Goal: Communication & Community: Connect with others

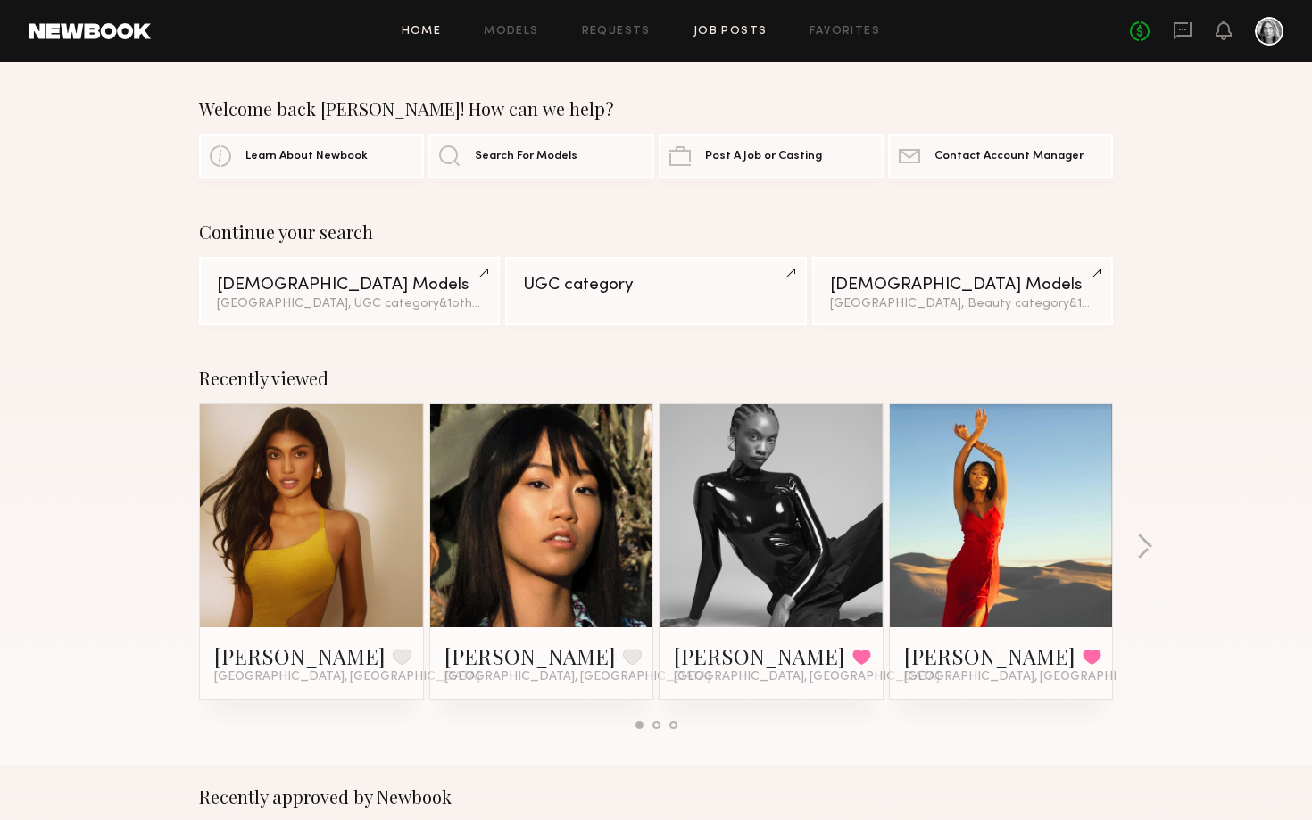
click at [722, 28] on link "Job Posts" at bounding box center [731, 32] width 74 height 12
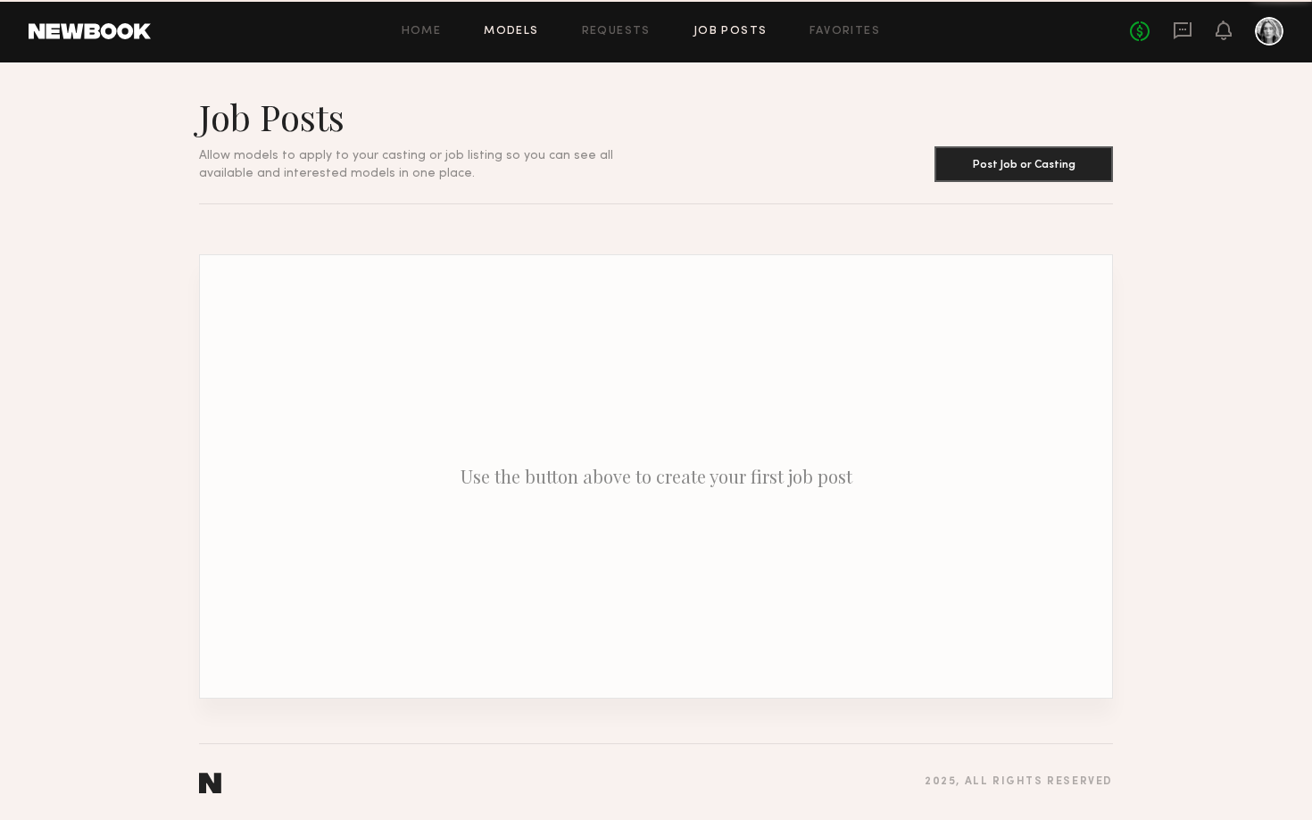
click at [529, 29] on link "Models" at bounding box center [511, 32] width 54 height 12
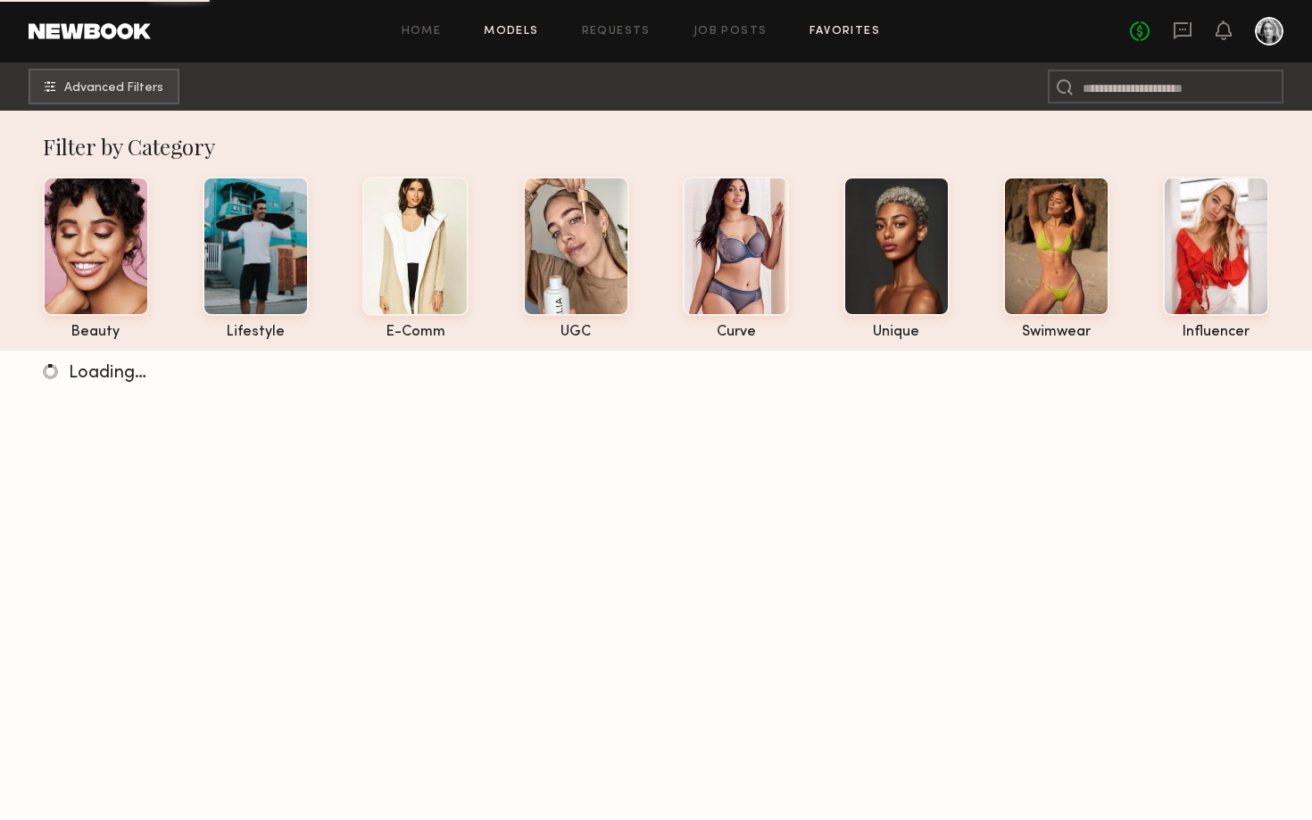
click at [823, 29] on link "Favorites" at bounding box center [845, 32] width 71 height 12
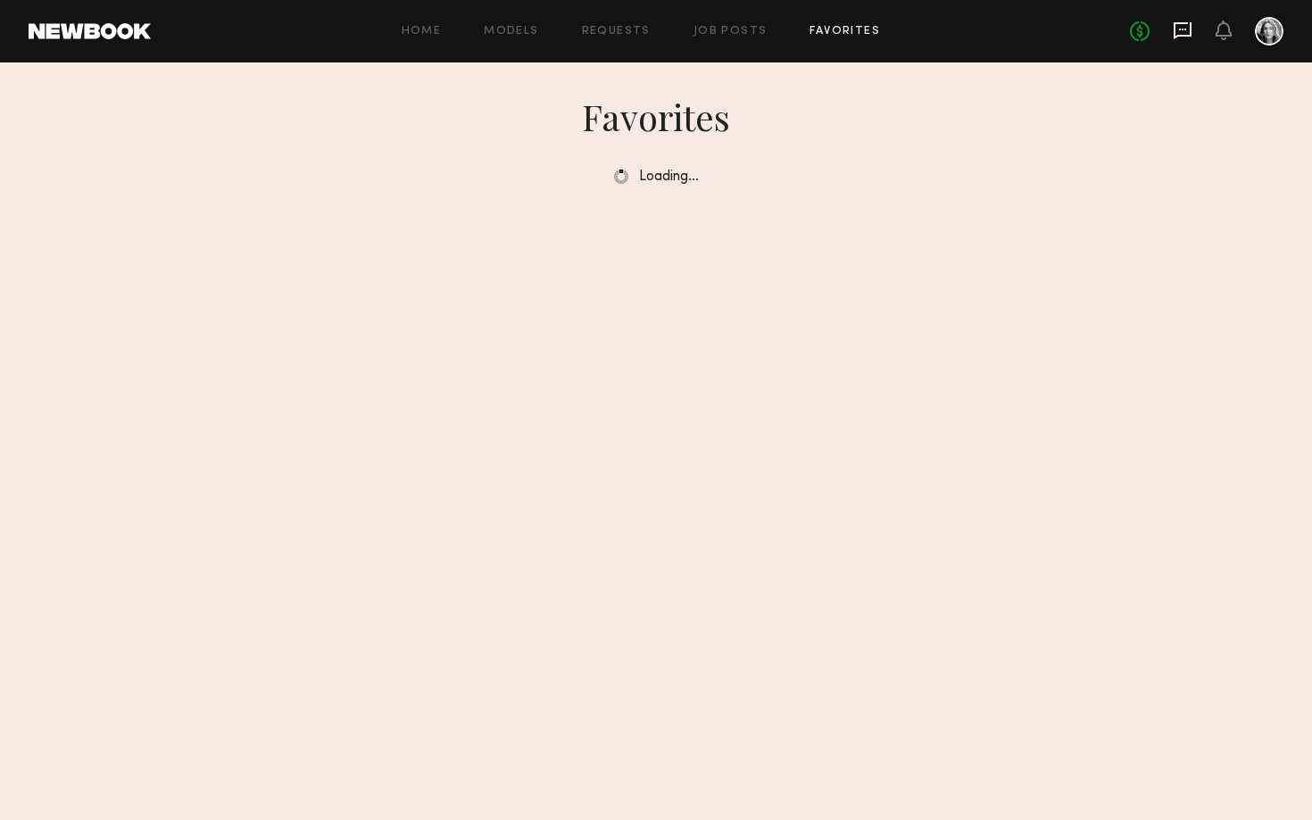
click at [1182, 32] on icon at bounding box center [1183, 31] width 20 height 20
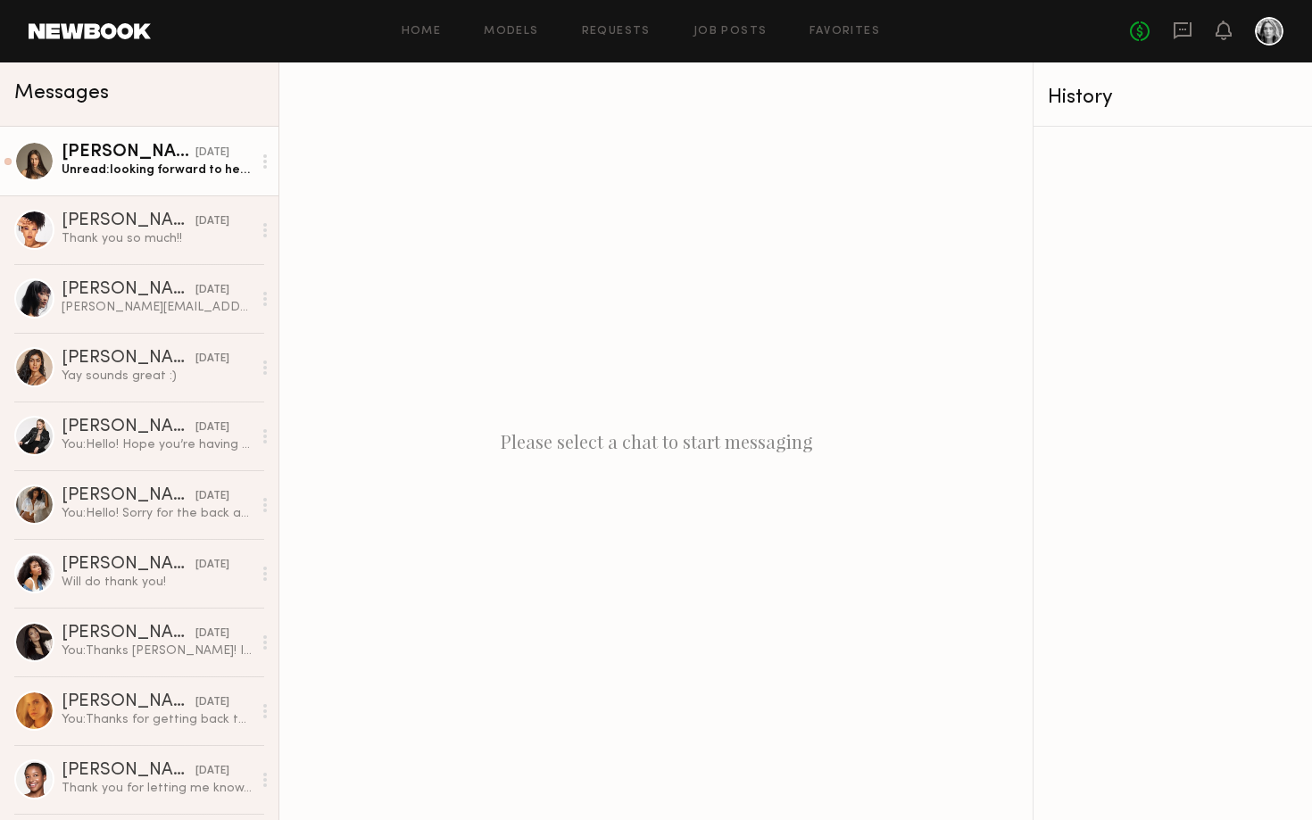
click at [198, 161] on div "yesterday" at bounding box center [213, 153] width 34 height 17
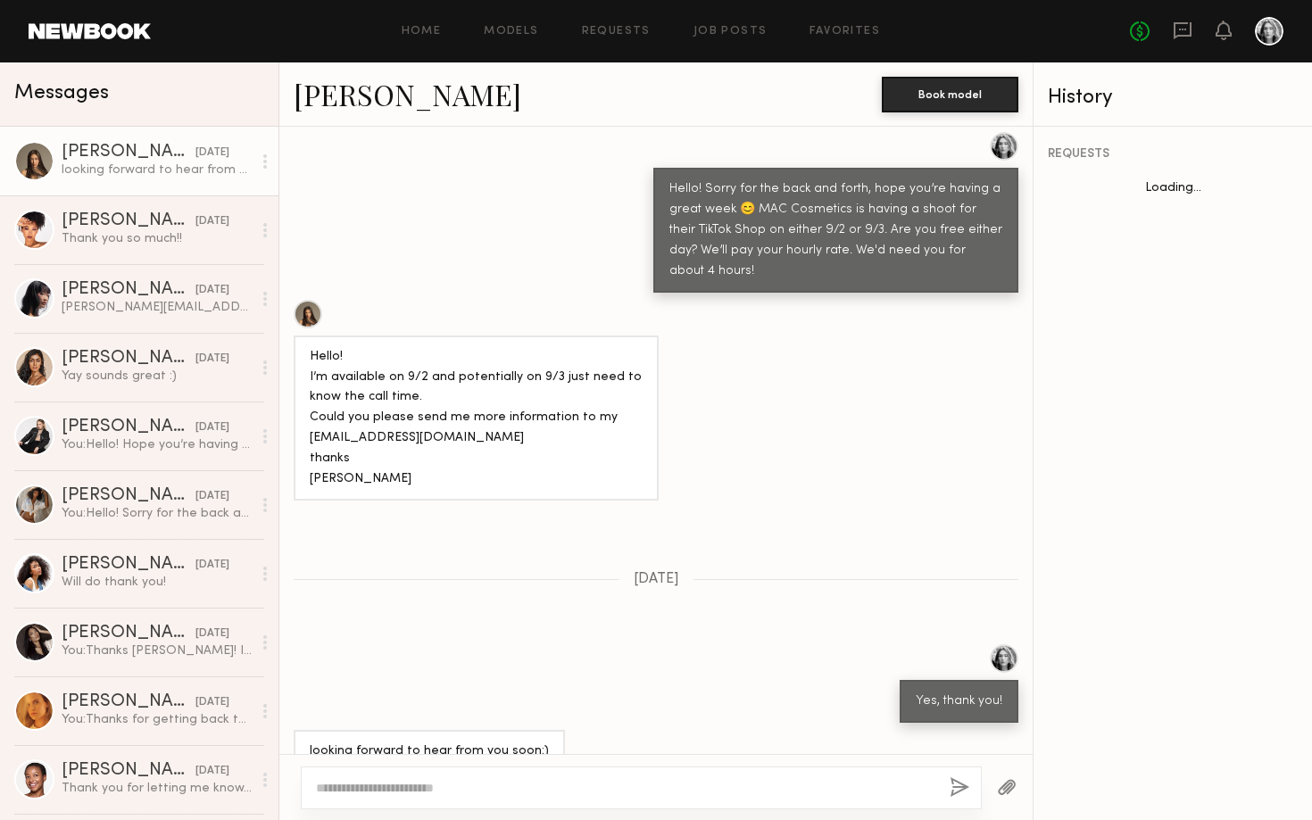
scroll to position [1571, 0]
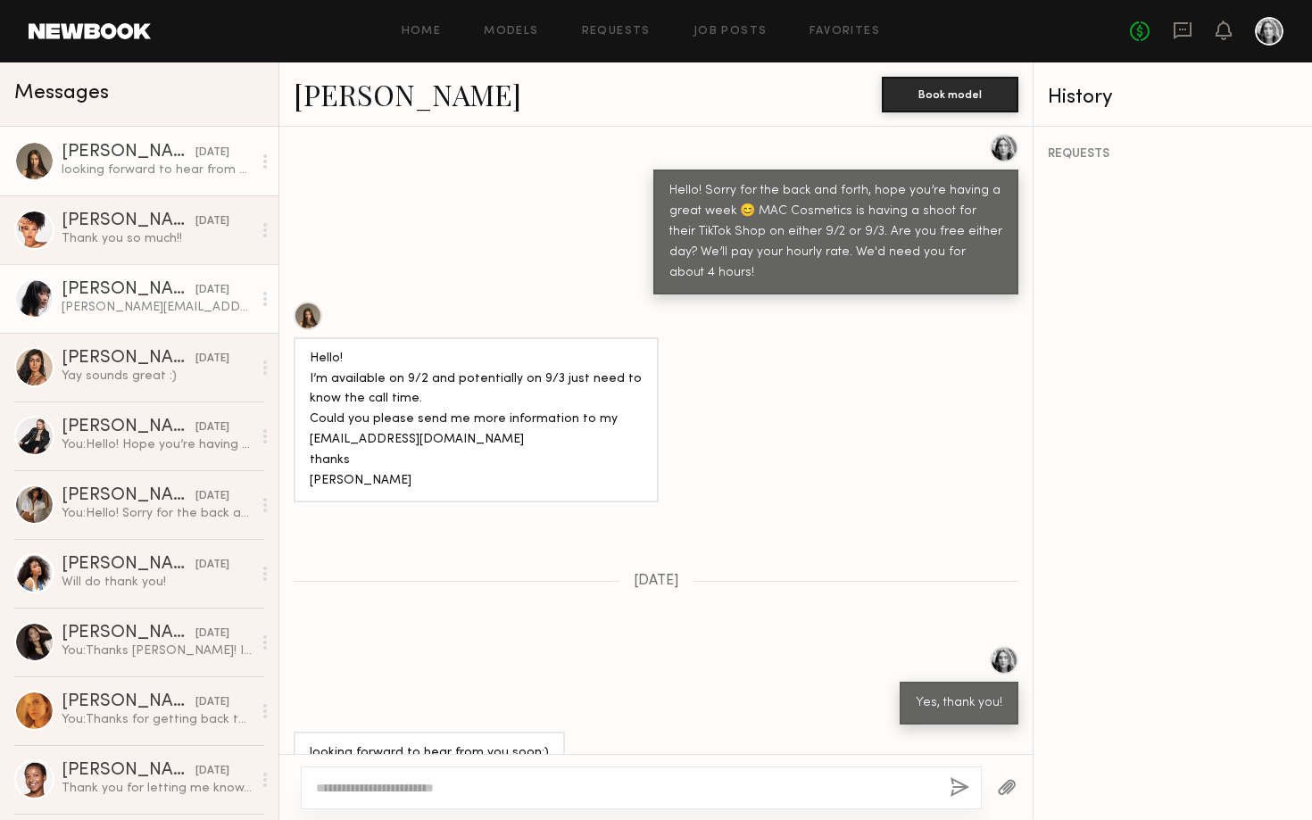
click at [98, 293] on div "Aileen C." at bounding box center [129, 290] width 134 height 18
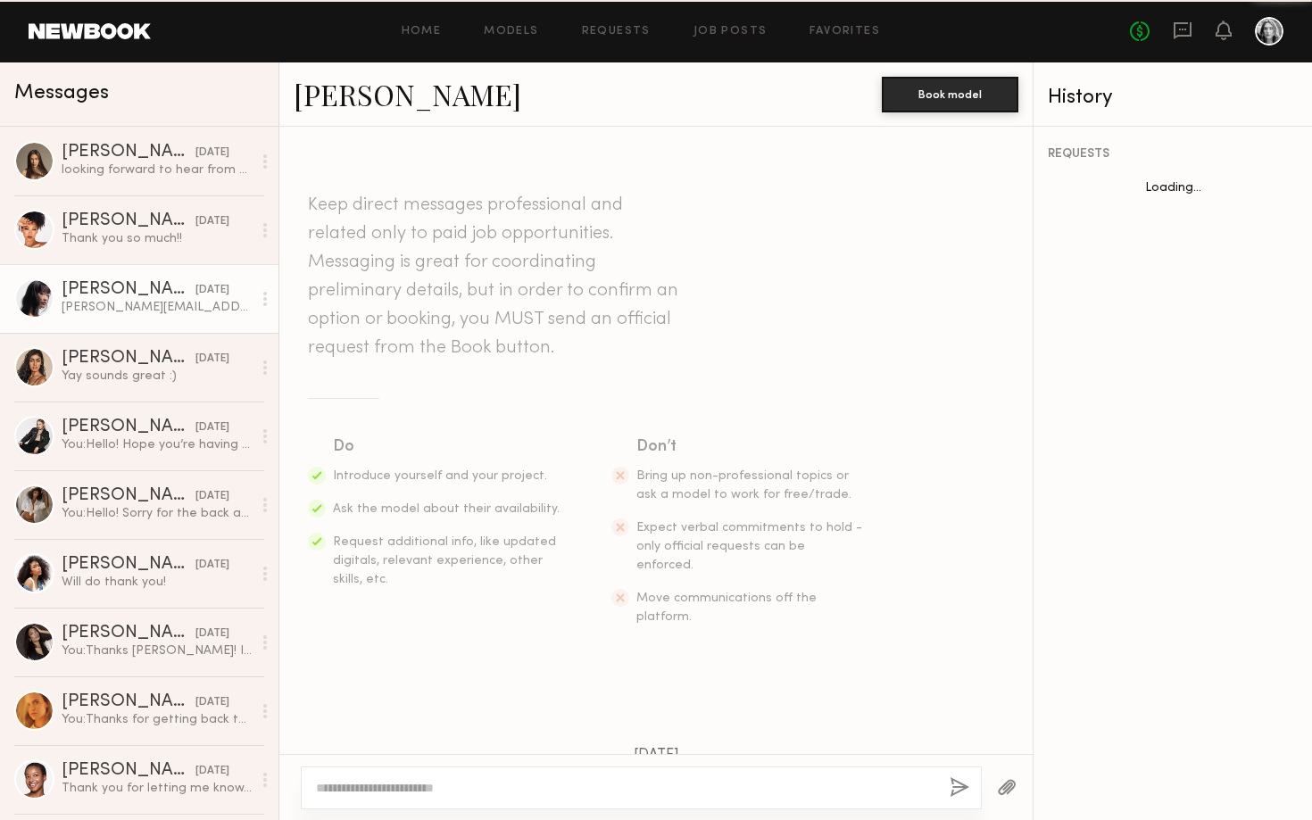
scroll to position [1668, 0]
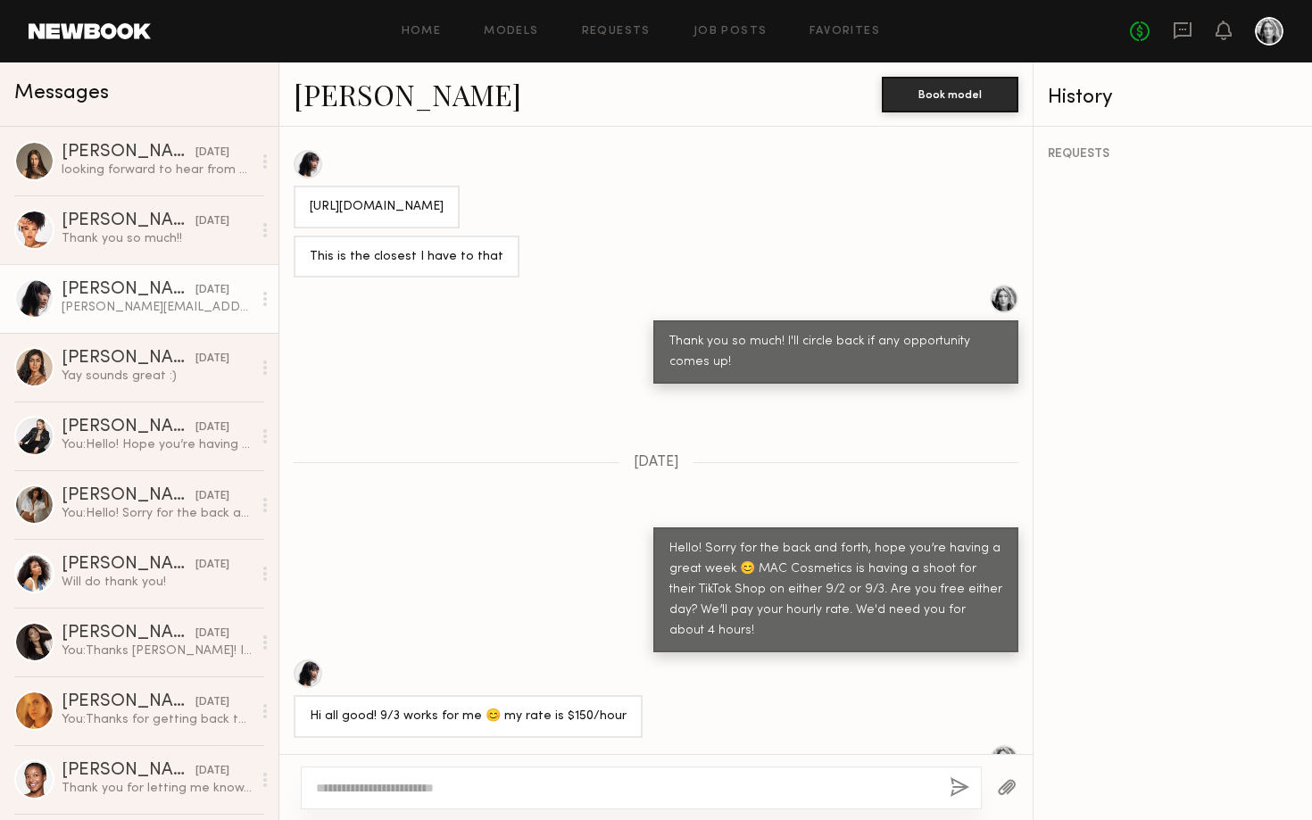
drag, startPoint x: 457, startPoint y: 716, endPoint x: 309, endPoint y: 717, distance: 148.2
copy div "Aileen.chiu@hotmail.com"
click at [154, 186] on link "Assiya M. yesterday looking forward to hear from you soon:)" at bounding box center [139, 161] width 279 height 69
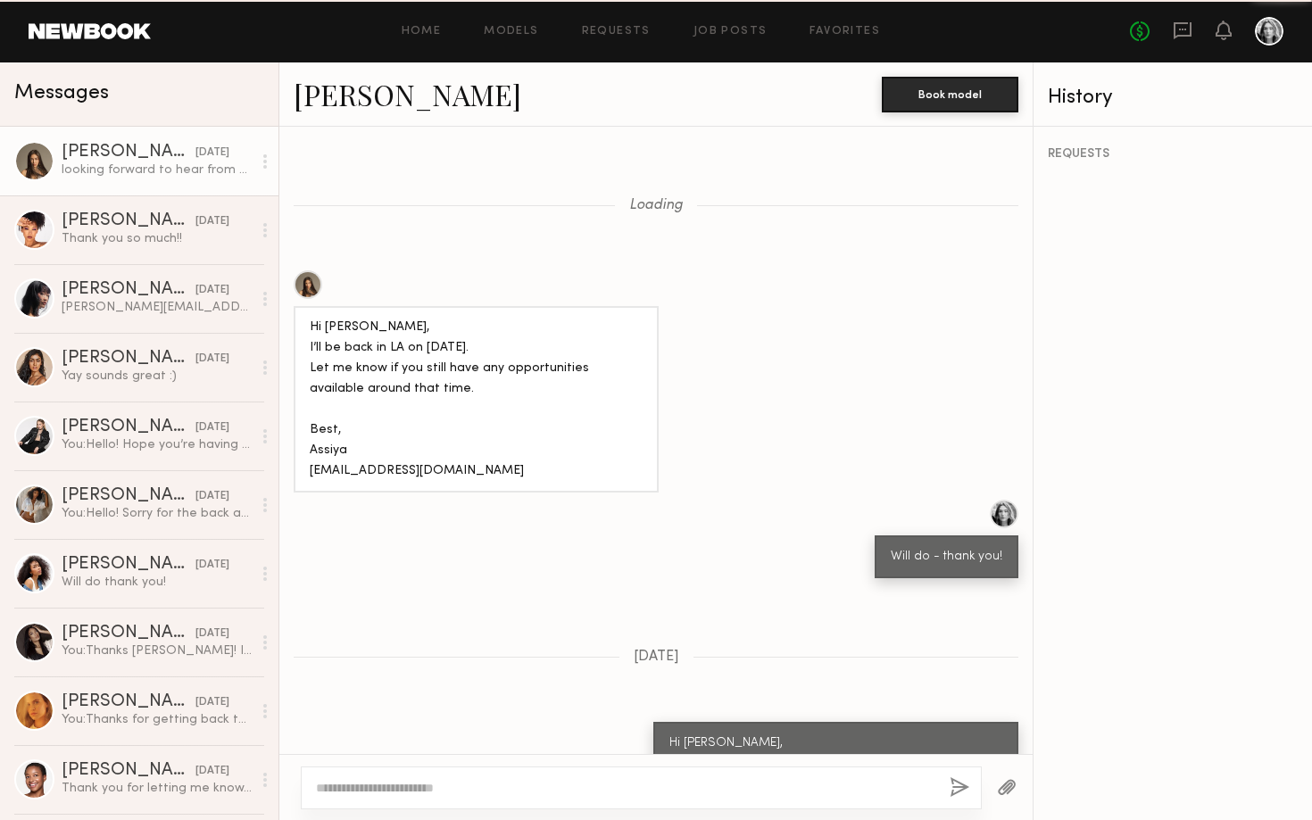
scroll to position [1571, 0]
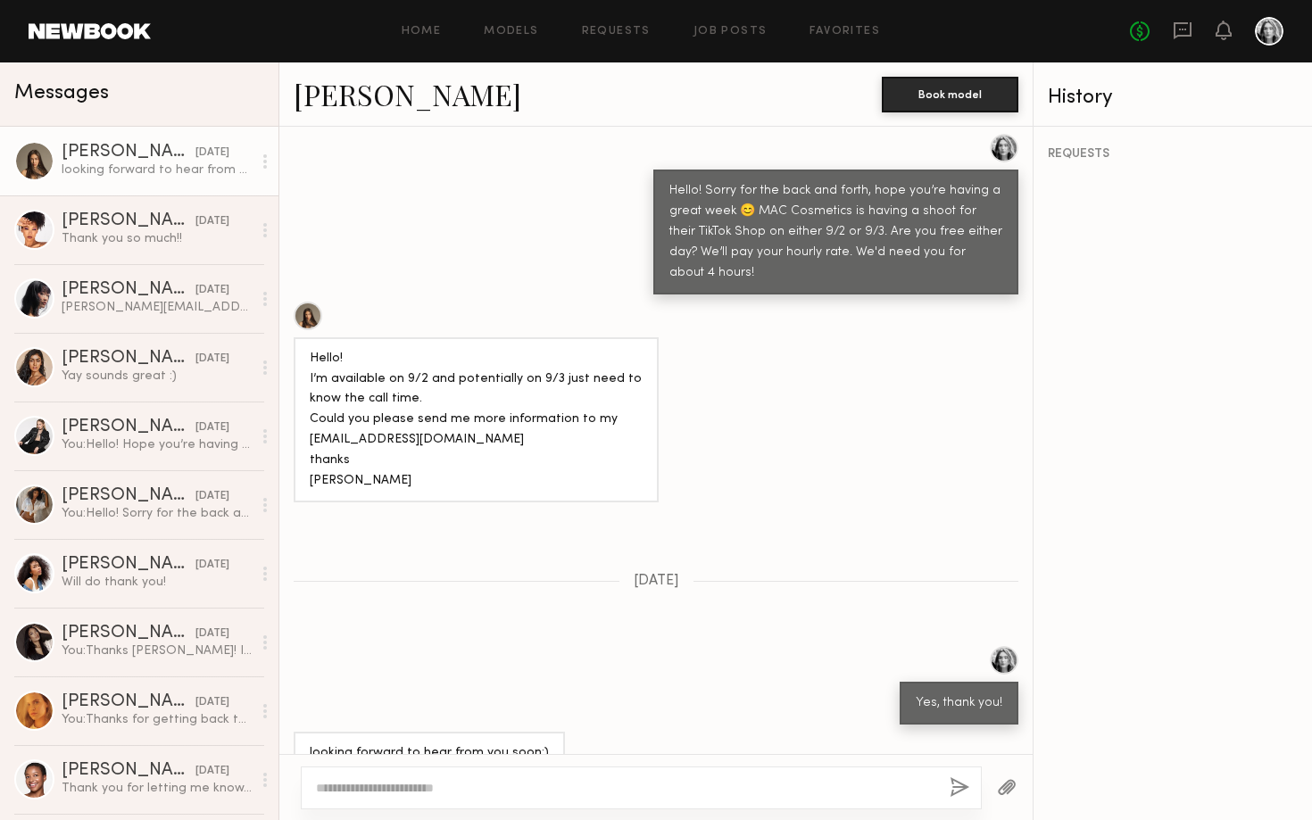
click at [322, 96] on link "Assiya M." at bounding box center [408, 94] width 228 height 38
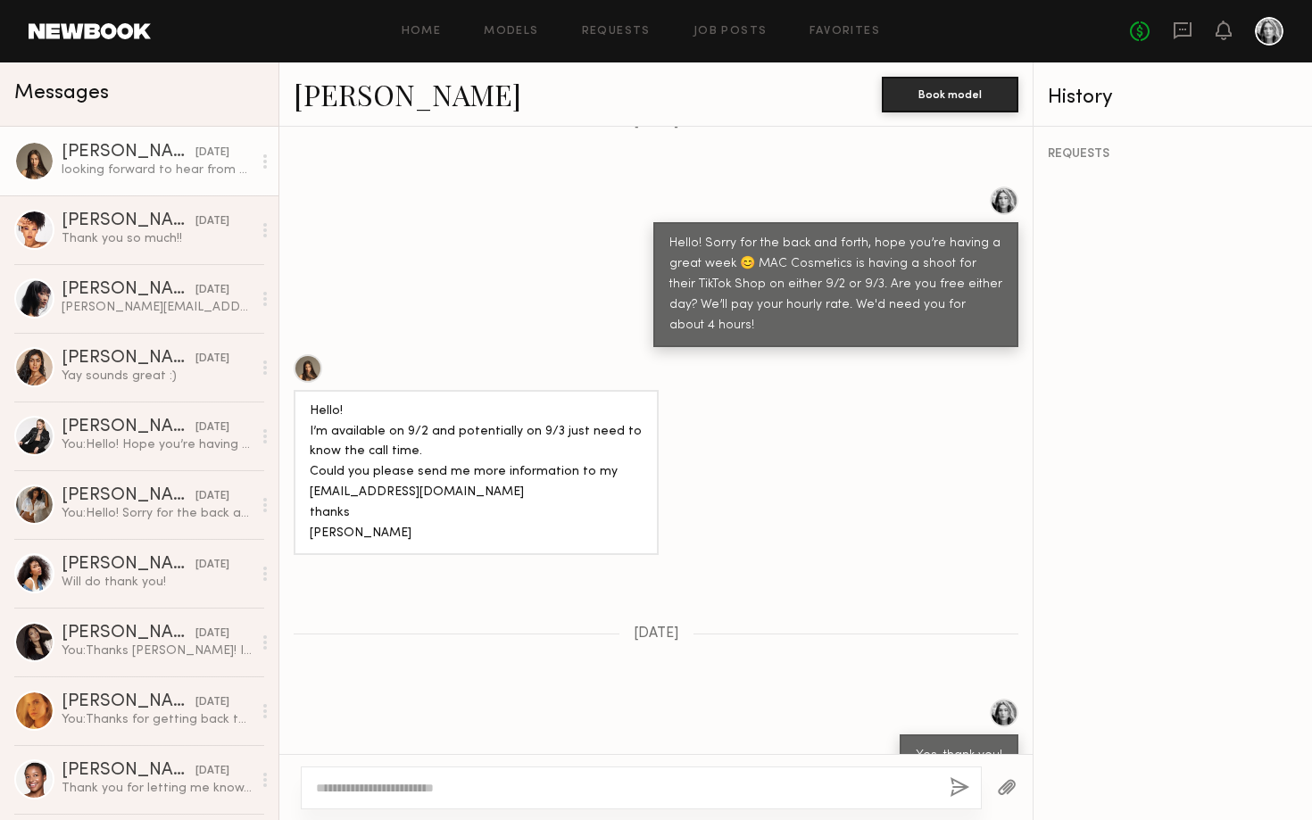
scroll to position [1517, 0]
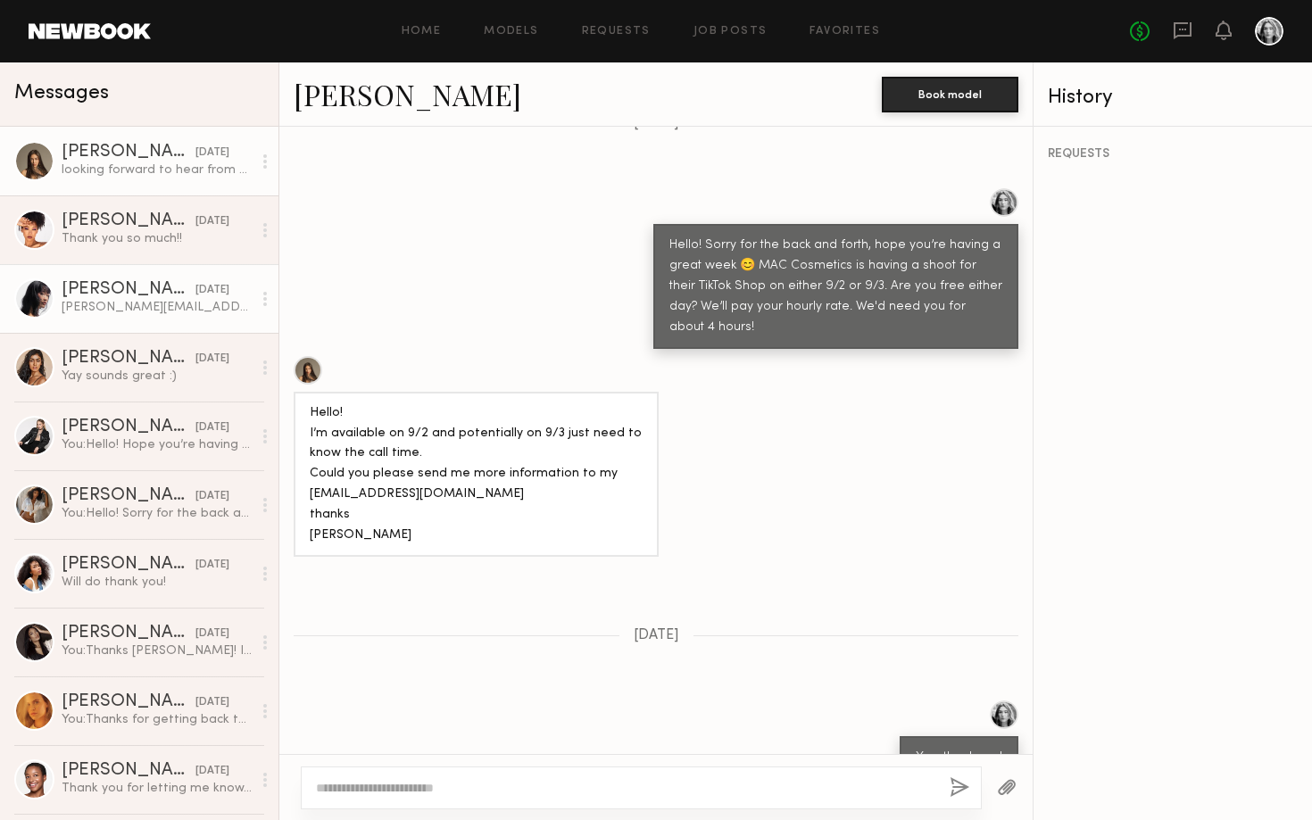
click at [119, 285] on div "Aileen C." at bounding box center [129, 290] width 134 height 18
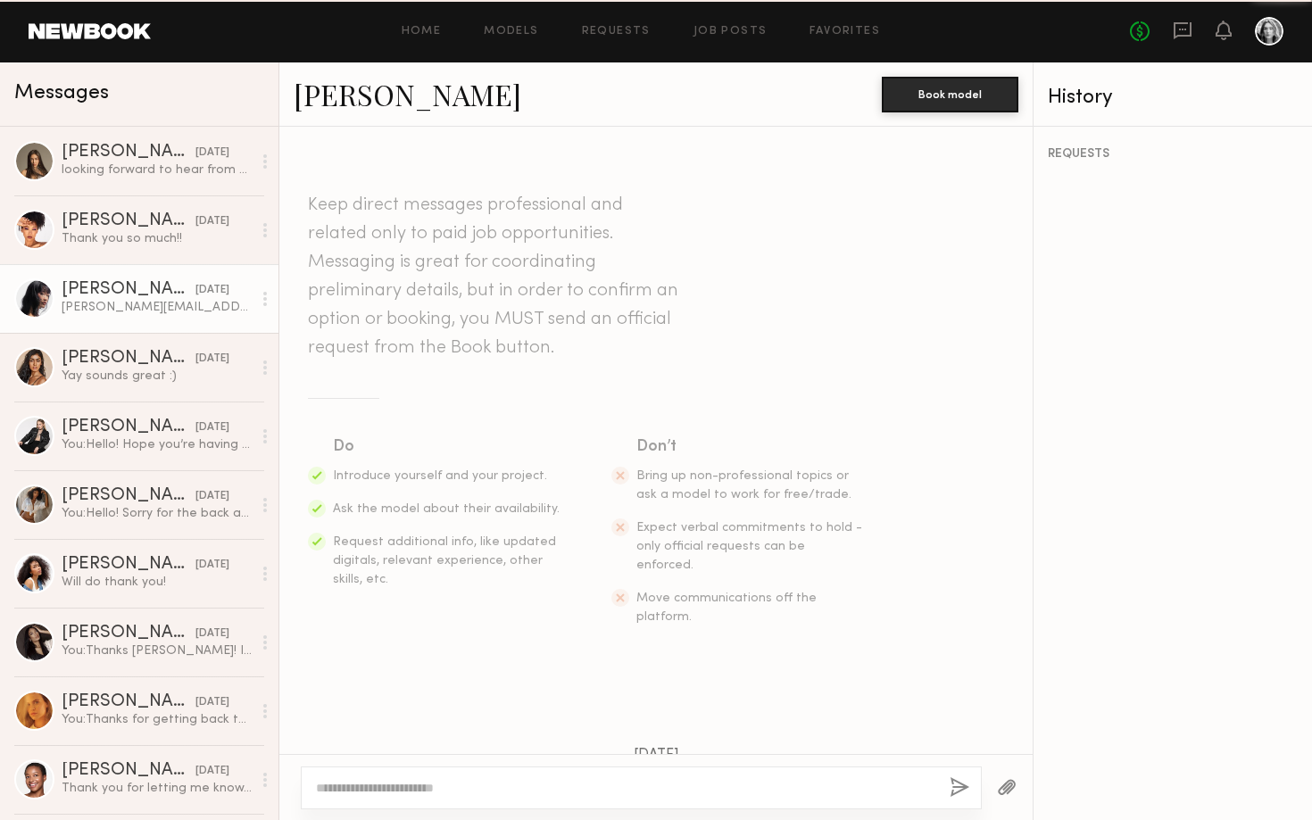
scroll to position [1668, 0]
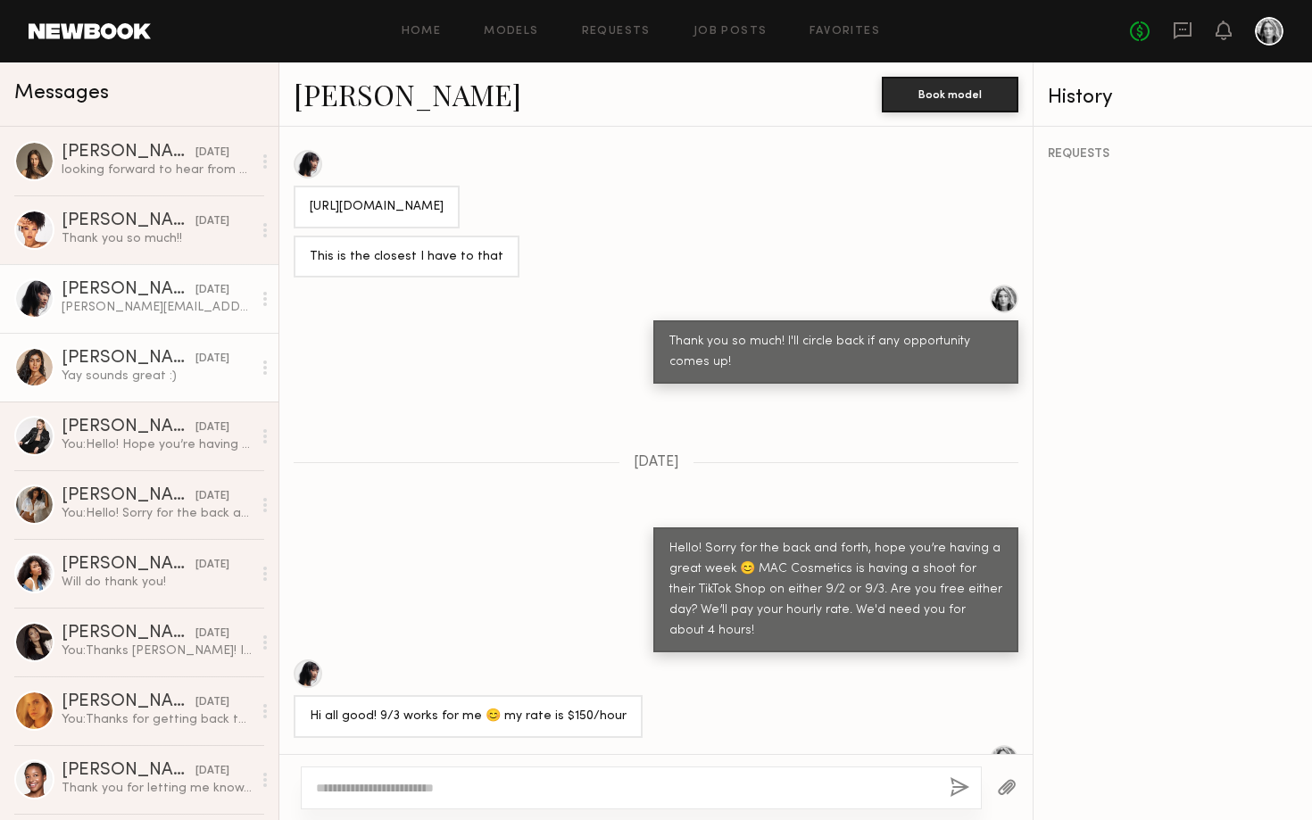
click at [101, 386] on link "Natasha W. yesterday Yay sounds great :)" at bounding box center [139, 367] width 279 height 69
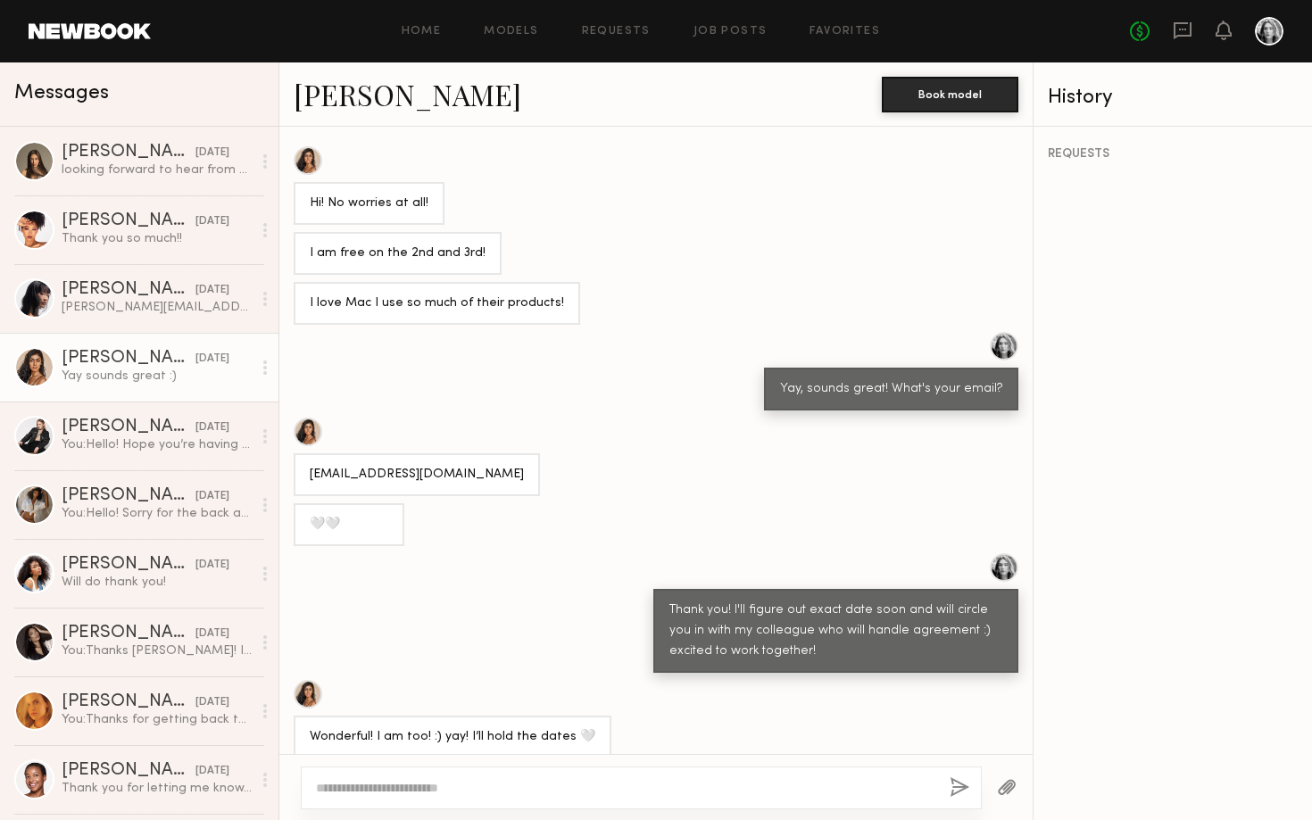
scroll to position [130, 0]
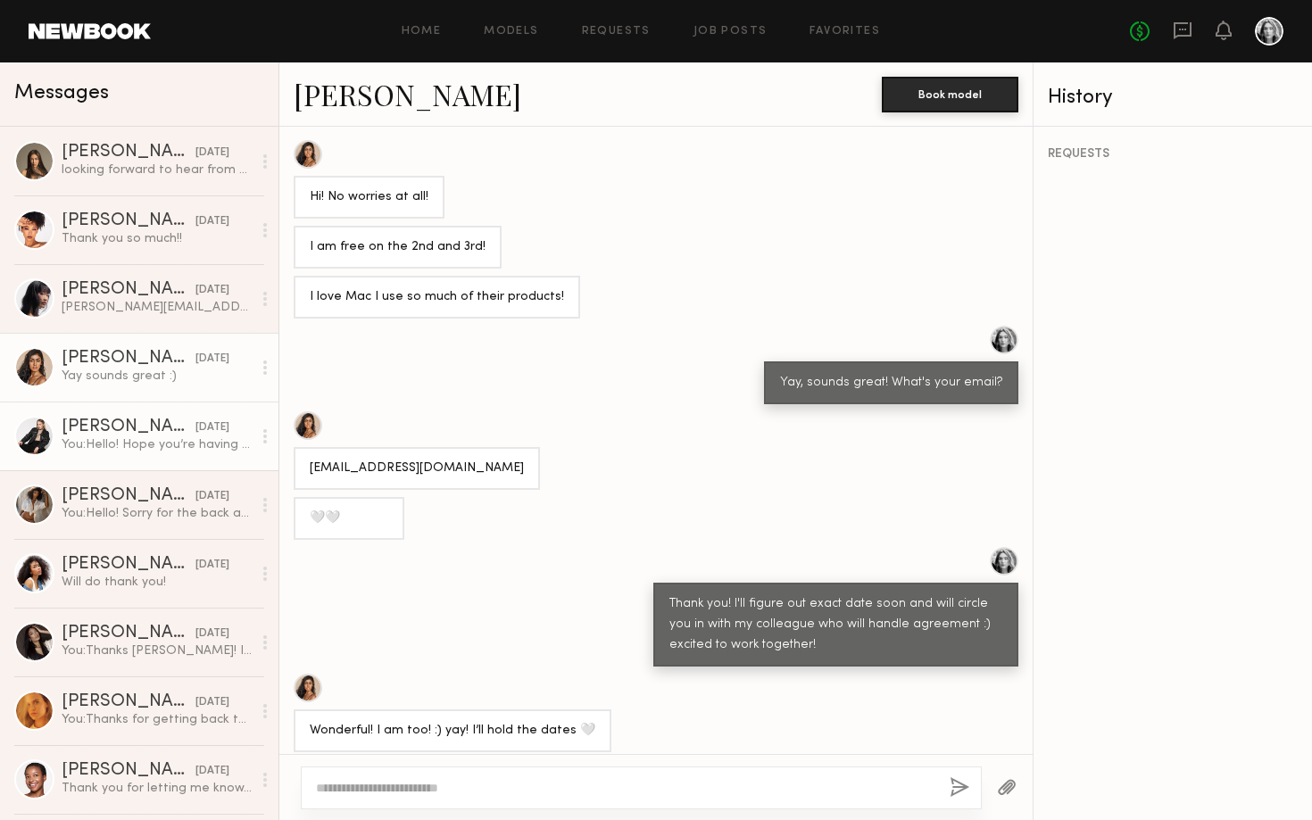
click at [90, 440] on div "You: Hello! Hope you’re having a great week 😊 MAC Cosmetics is having a shoot f…" at bounding box center [157, 445] width 190 height 17
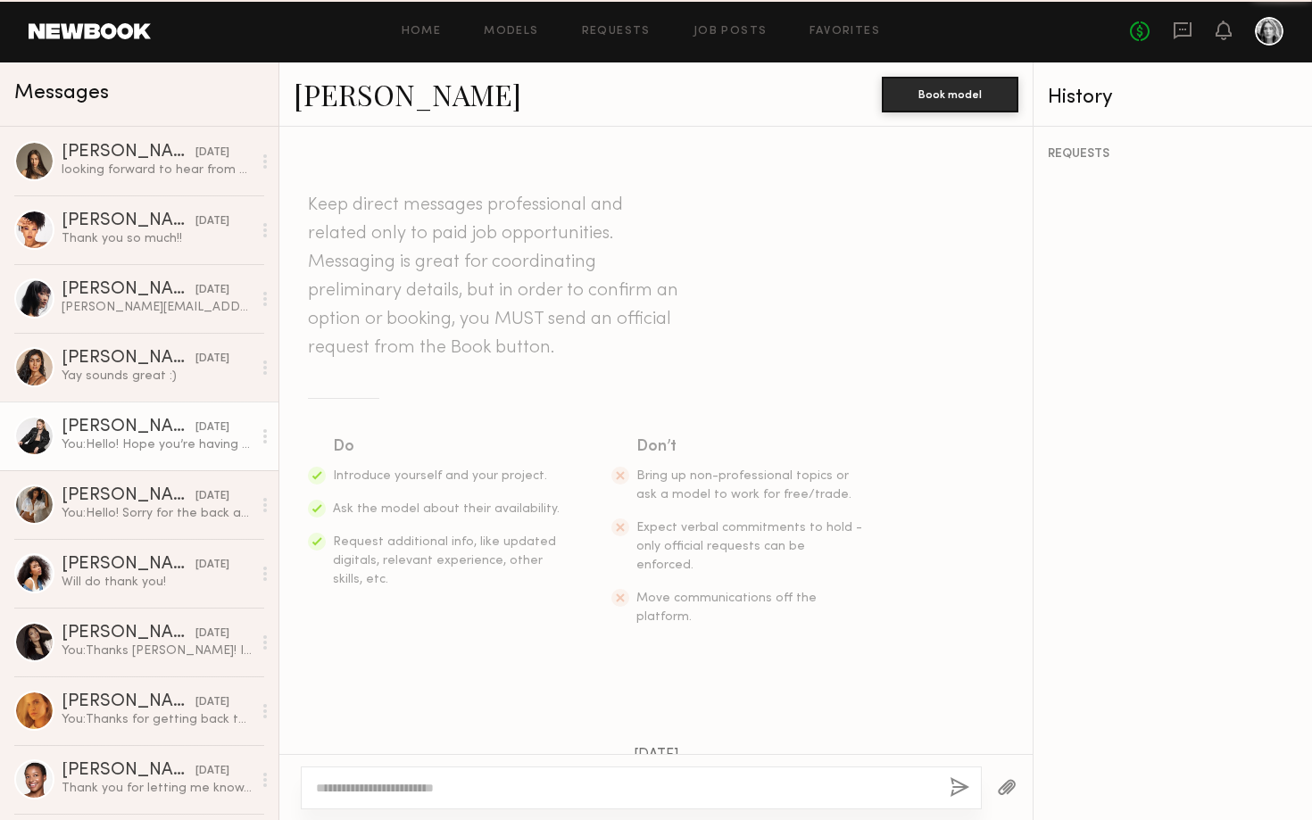
scroll to position [787, 0]
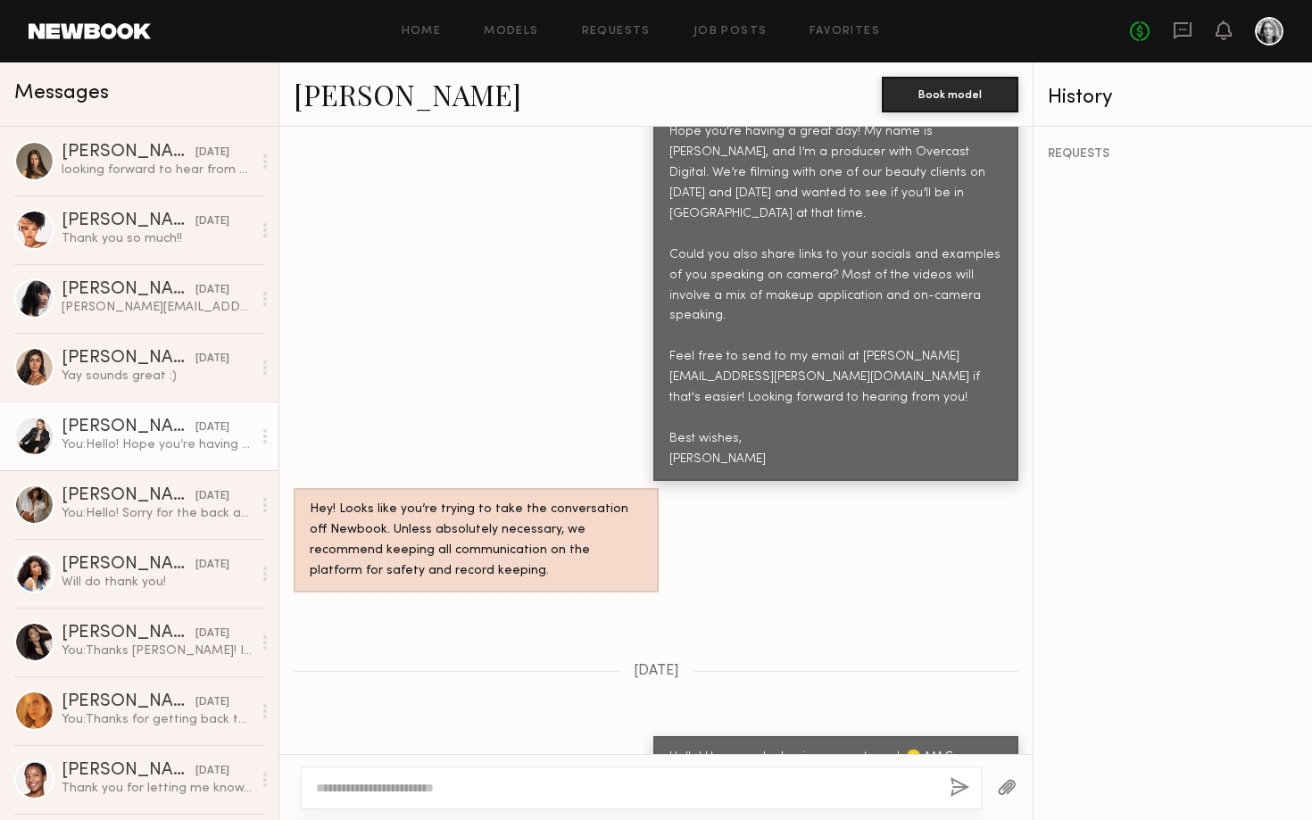
click at [370, 105] on link "Olivia R." at bounding box center [408, 94] width 228 height 38
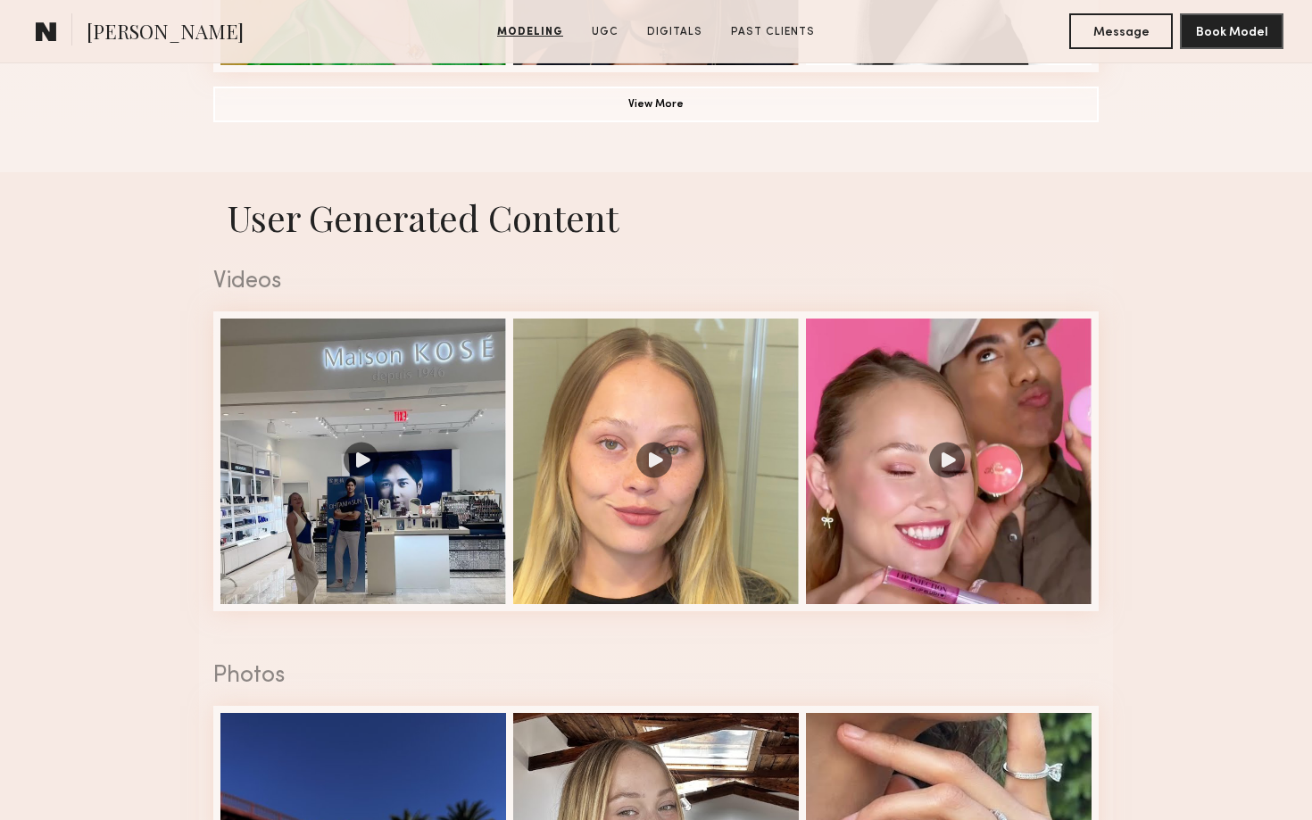
scroll to position [1691, 0]
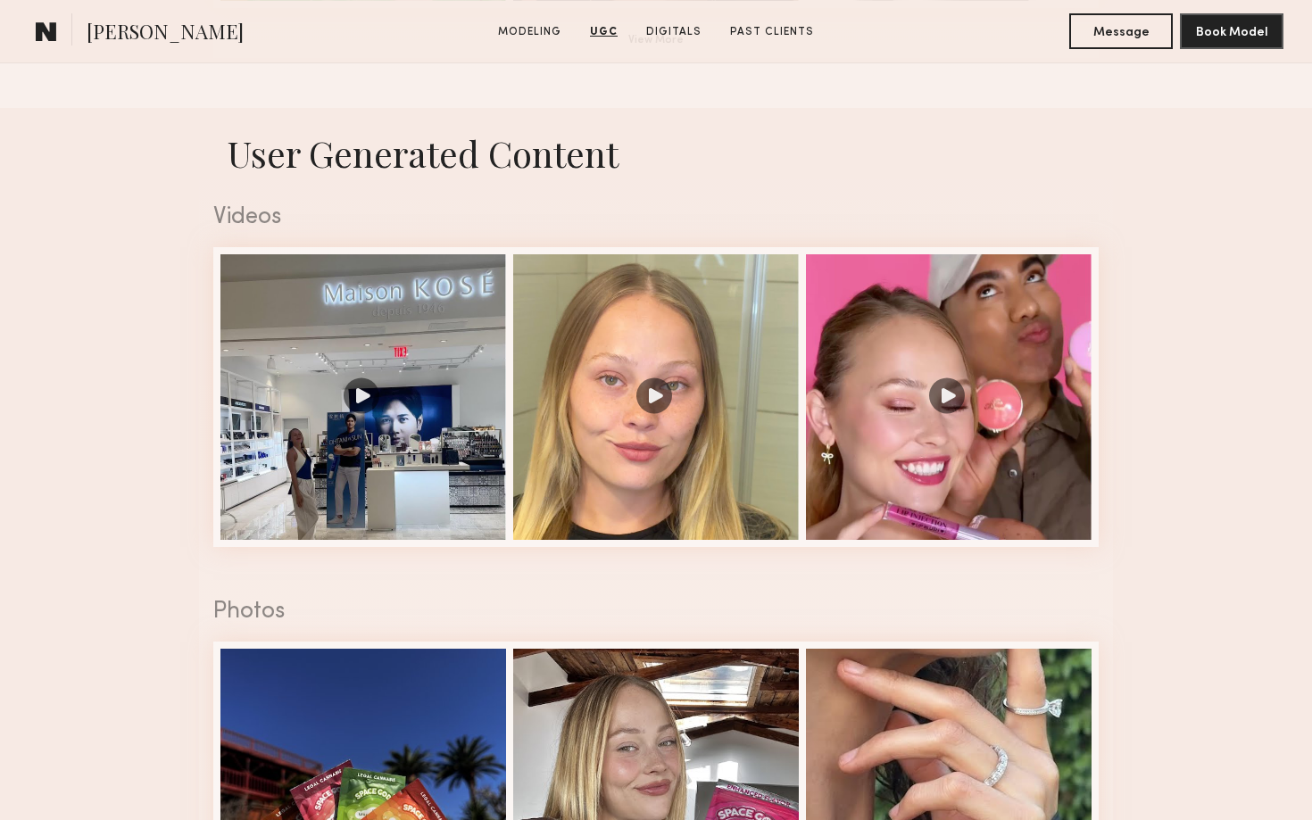
click at [1097, 617] on div "Photos" at bounding box center [656, 612] width 886 height 23
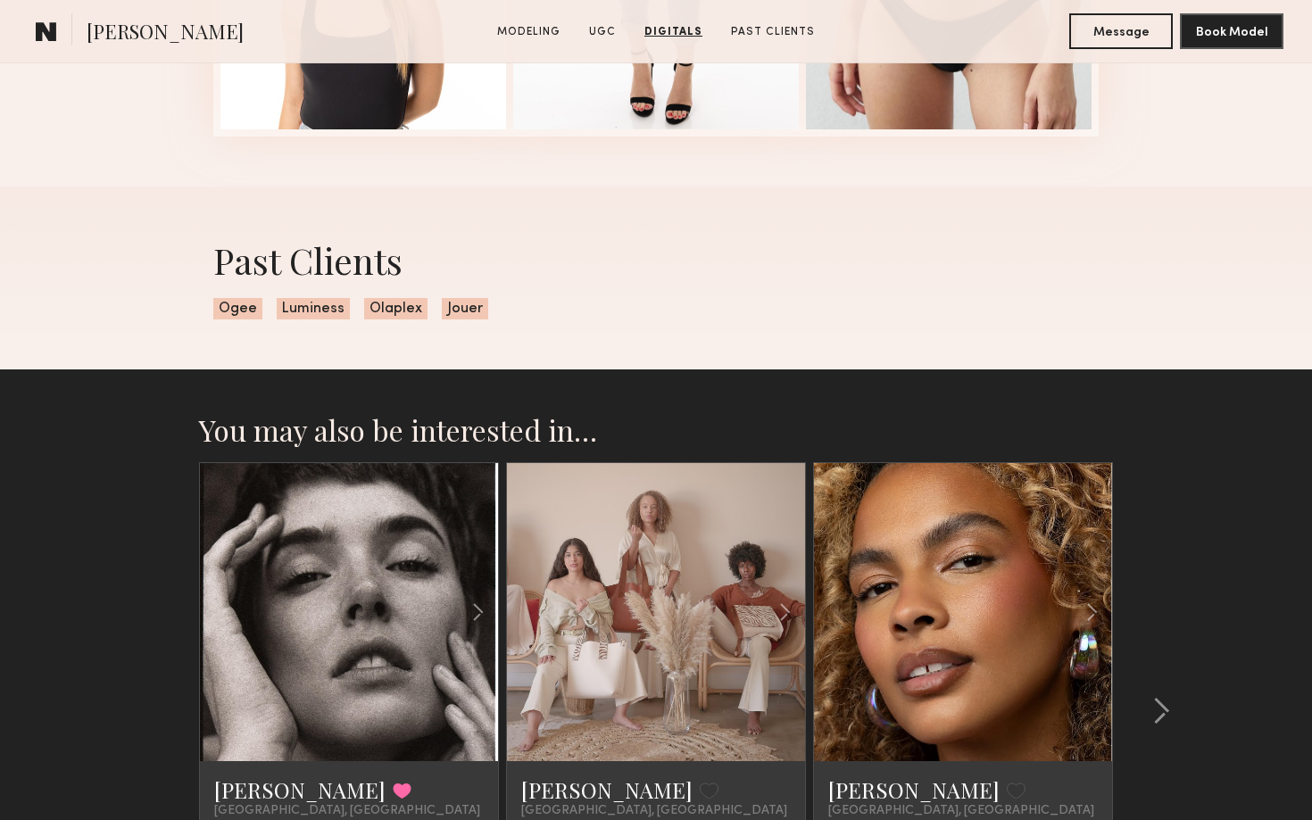
scroll to position [3595, 0]
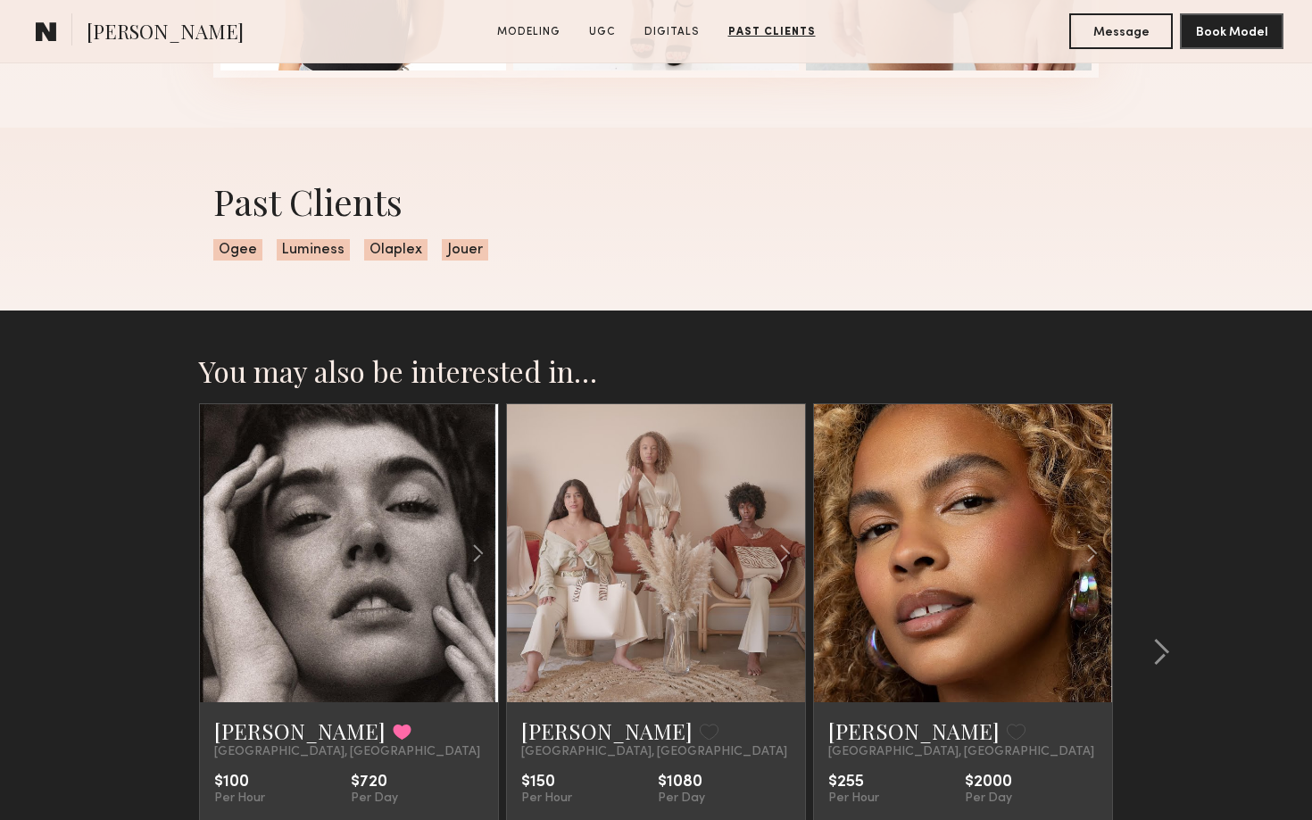
click at [336, 637] on link at bounding box center [349, 553] width 102 height 298
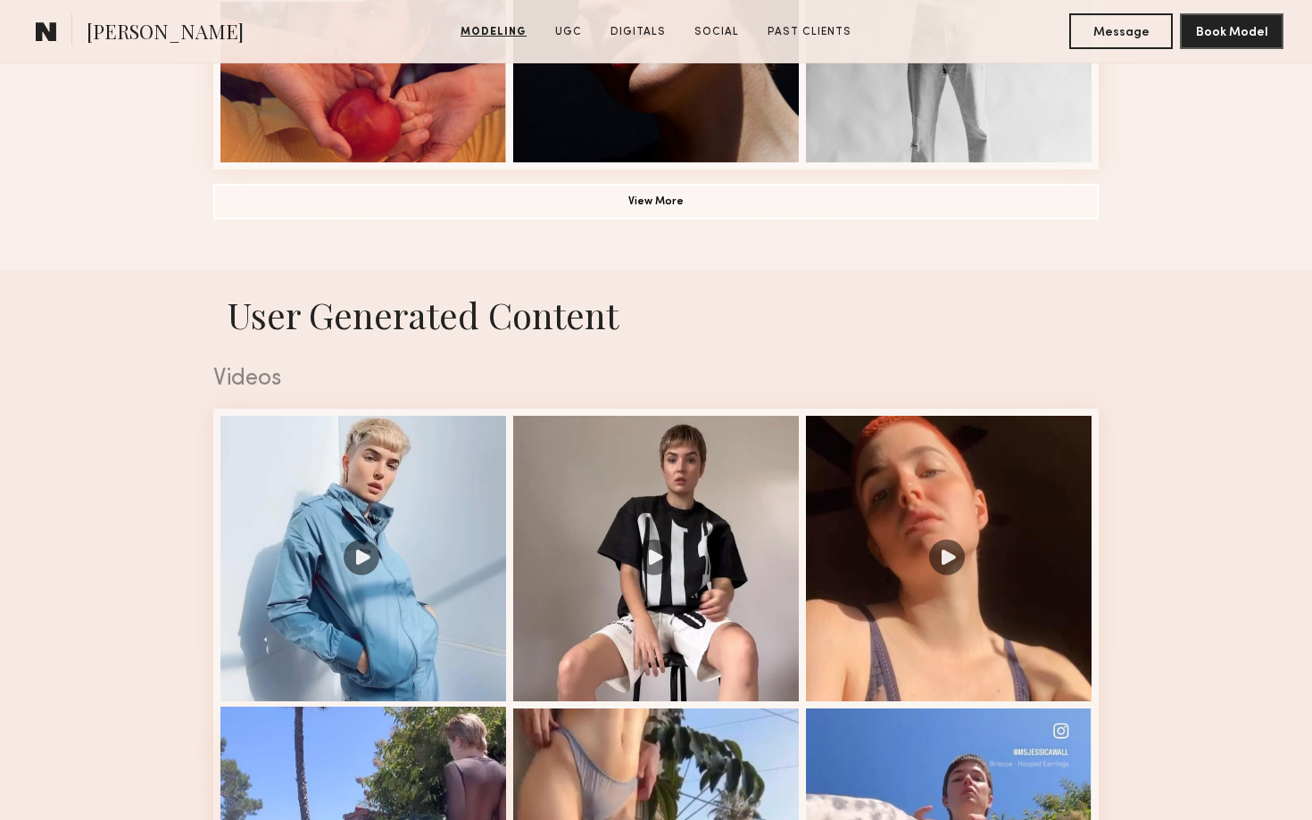
scroll to position [1616, 0]
